Goal: Task Accomplishment & Management: Use online tool/utility

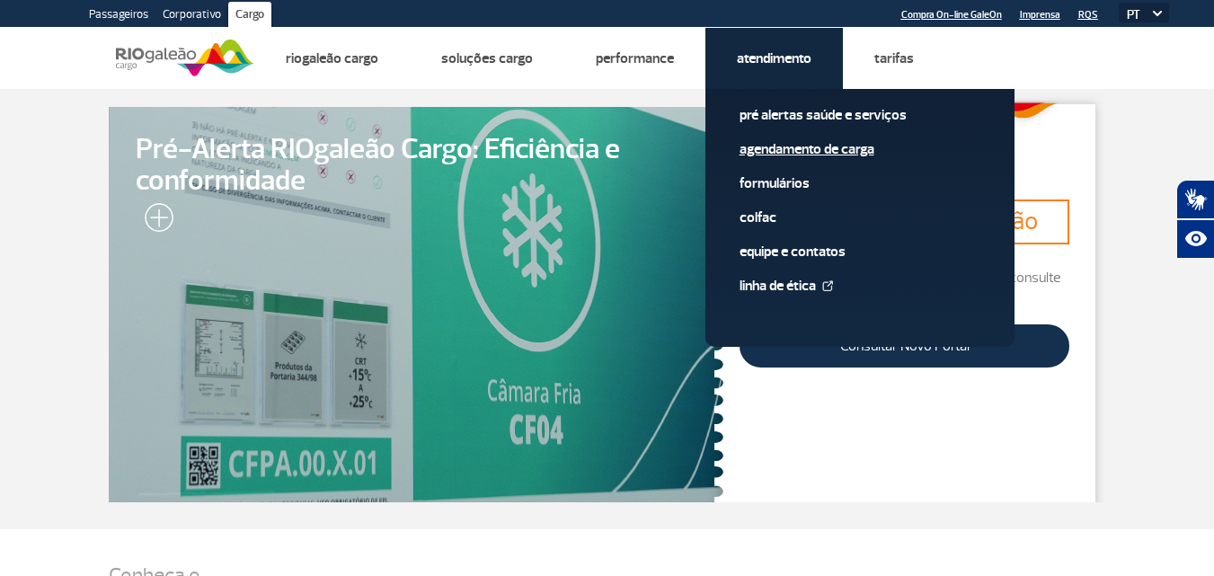
click at [796, 147] on link "Agendamento de Carga" at bounding box center [859, 149] width 241 height 20
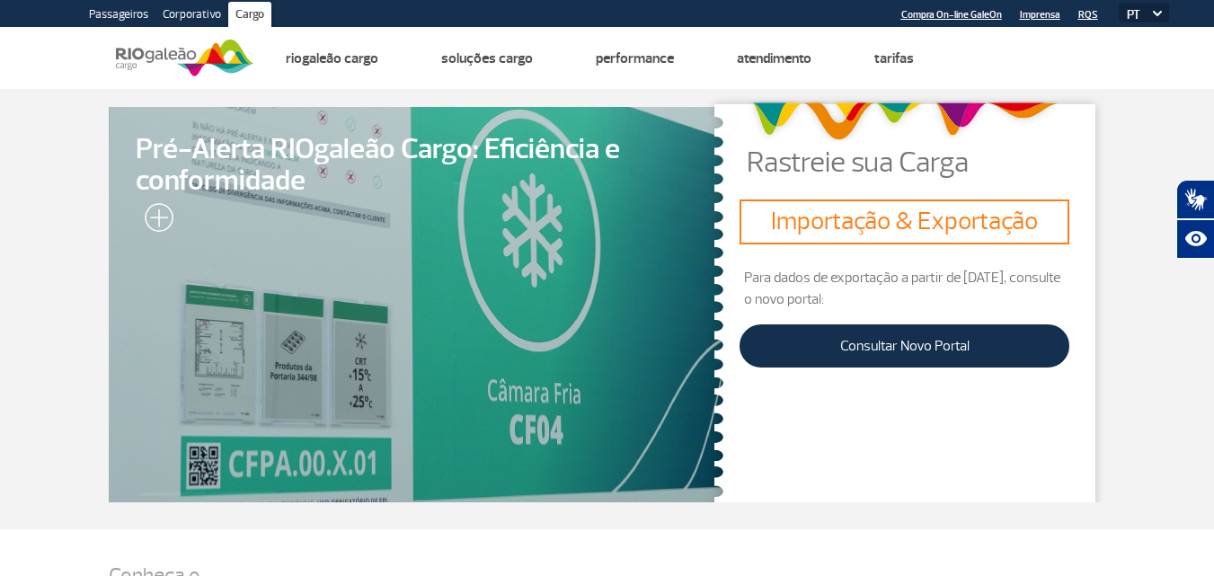
click at [1169, 400] on section "Pré-Alerta RIOgaleão Cargo: Eficiência e conformidade Rastreie sua Carga Import…" at bounding box center [607, 309] width 1214 height 440
drag, startPoint x: 1118, startPoint y: 419, endPoint x: 1226, endPoint y: 129, distance: 308.7
click at [1124, 413] on section "Pré-Alerta RIOgaleão Cargo: Eficiência e conformidade Rastreie sua Carga Import…" at bounding box center [607, 309] width 1214 height 440
